Goal: Browse casually

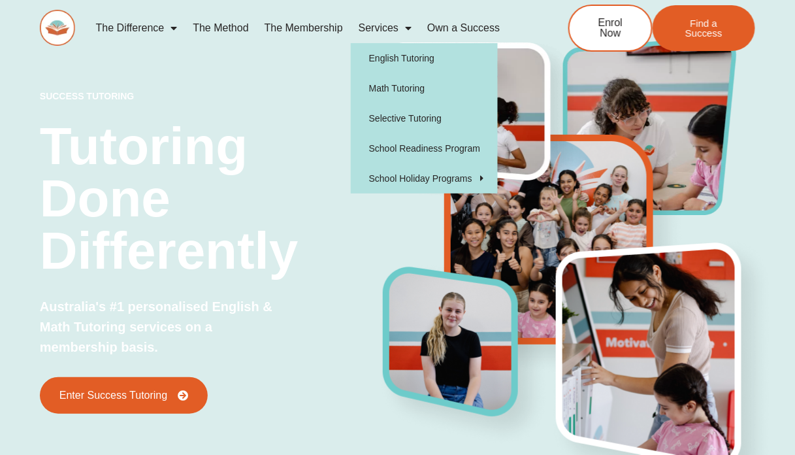
click at [50, 25] on img at bounding box center [57, 28] width 35 height 36
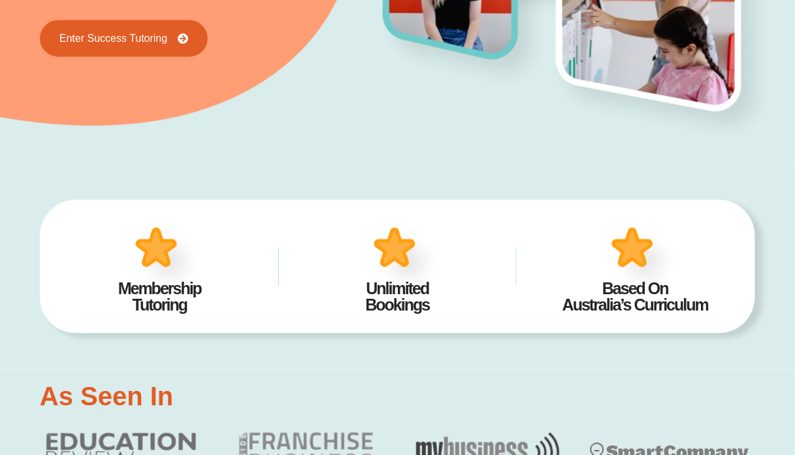
scroll to position [391, 0]
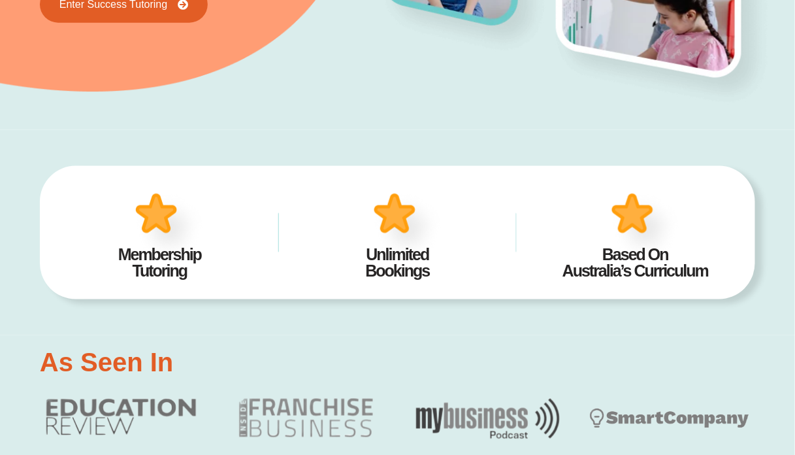
click at [639, 265] on h2 "Based On Australia’s Curriculum" at bounding box center [636, 262] width 198 height 33
